Goal: Task Accomplishment & Management: Manage account settings

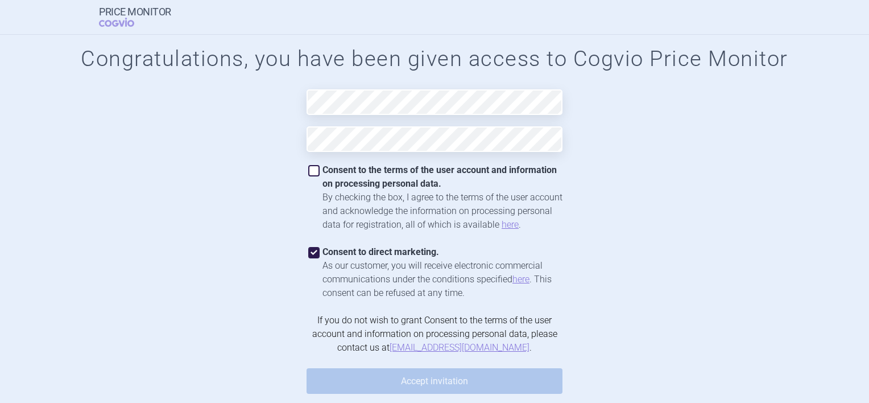
click at [312, 253] on span at bounding box center [313, 252] width 11 height 11
checkbox input "false"
click at [316, 169] on span at bounding box center [313, 170] width 11 height 11
checkbox input "true"
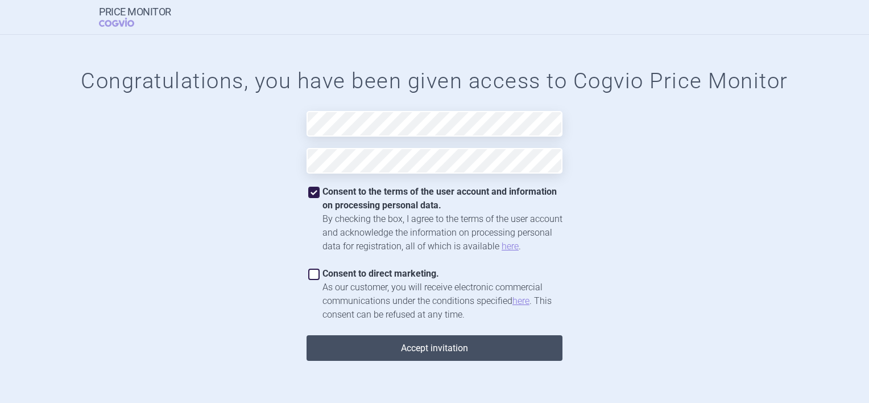
click at [433, 348] on button "Accept invitation" at bounding box center [435, 348] width 256 height 26
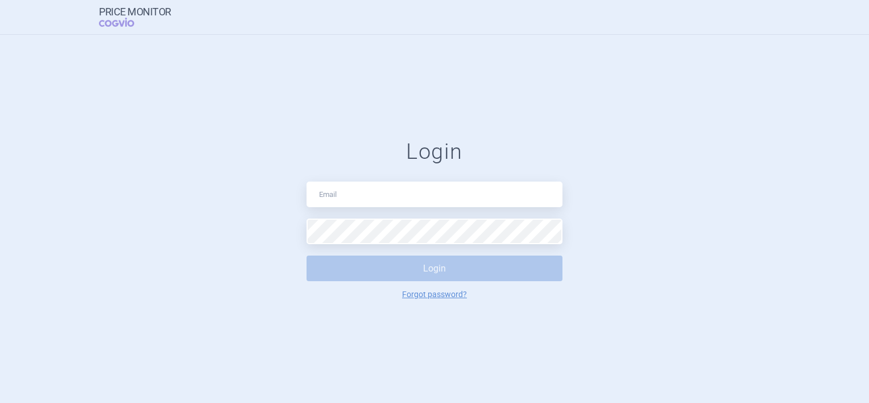
drag, startPoint x: 300, startPoint y: 194, endPoint x: 333, endPoint y: 196, distance: 32.5
click at [333, 196] on form "Login Login Forgot password?" at bounding box center [434, 219] width 823 height 160
click at [333, 196] on input "text" at bounding box center [435, 194] width 256 height 26
type input "[EMAIL_ADDRESS][DOMAIN_NAME]"
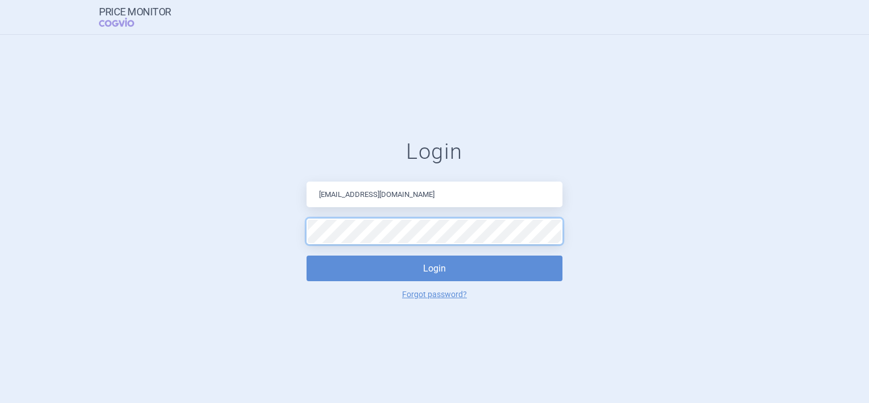
click at [307, 255] on button "Login" at bounding box center [435, 268] width 256 height 26
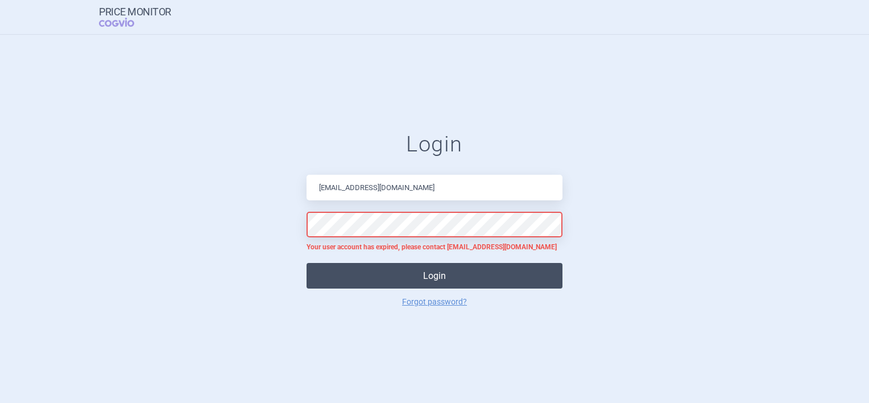
click at [440, 275] on button "Login" at bounding box center [435, 276] width 256 height 26
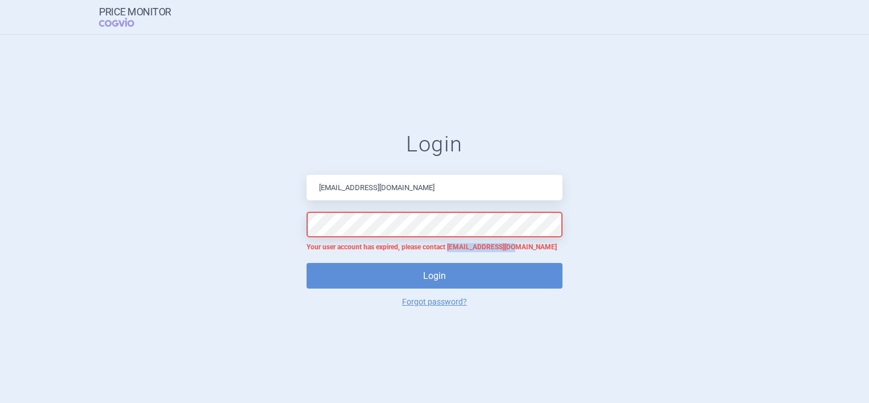
drag, startPoint x: 450, startPoint y: 245, endPoint x: 512, endPoint y: 250, distance: 61.6
click at [512, 250] on p "Your user account has expired, please contact [EMAIL_ADDRESS][DOMAIN_NAME]" at bounding box center [435, 247] width 256 height 9
copy p "[EMAIL_ADDRESS][DOMAIN_NAME]"
